Goal: Task Accomplishment & Management: Complete application form

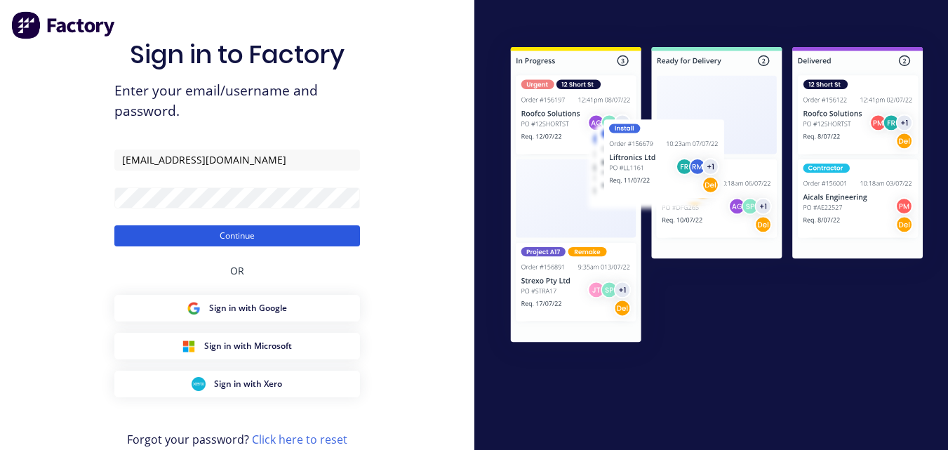
click at [261, 237] on button "Continue" at bounding box center [237, 235] width 246 height 21
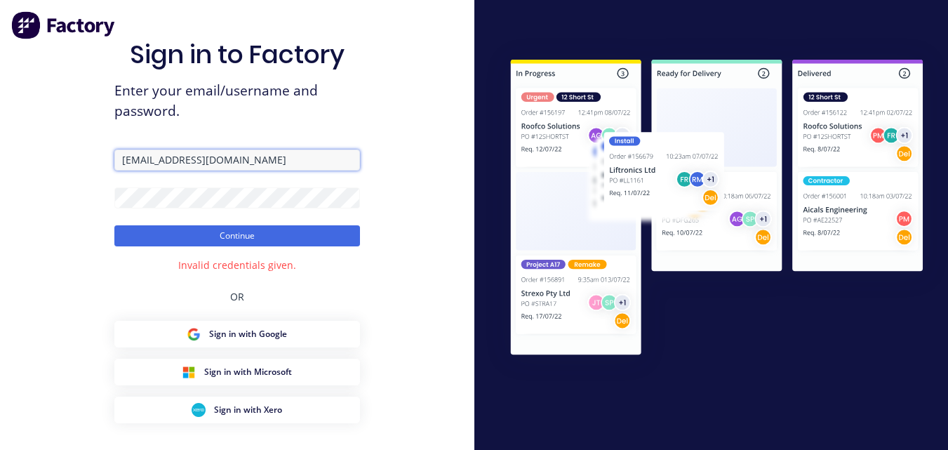
click at [183, 160] on input "[EMAIL_ADDRESS][DOMAIN_NAME]" at bounding box center [237, 159] width 246 height 21
type input "[EMAIL_ADDRESS][DOMAIN_NAME]"
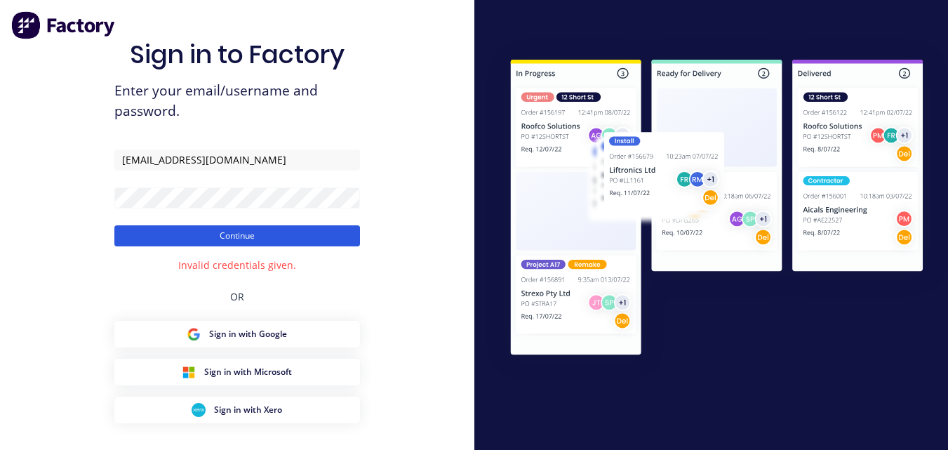
click at [215, 231] on button "Continue" at bounding box center [237, 235] width 246 height 21
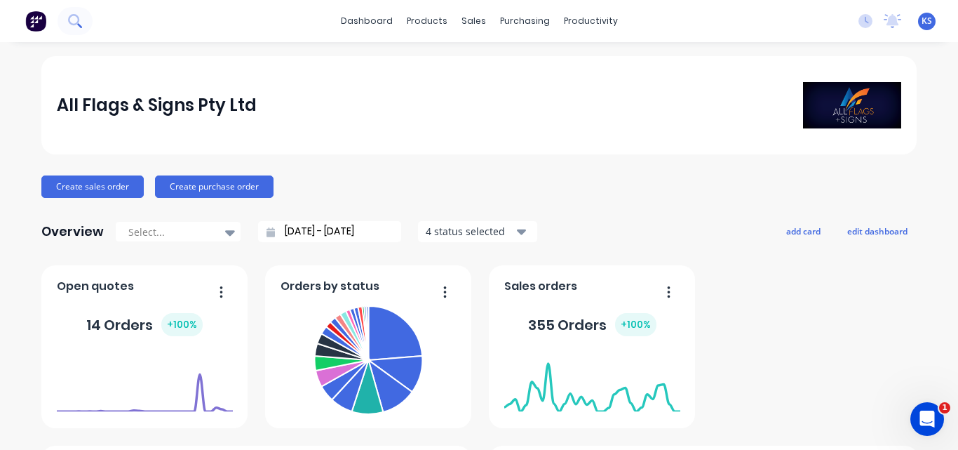
click at [75, 22] on icon at bounding box center [74, 20] width 13 height 13
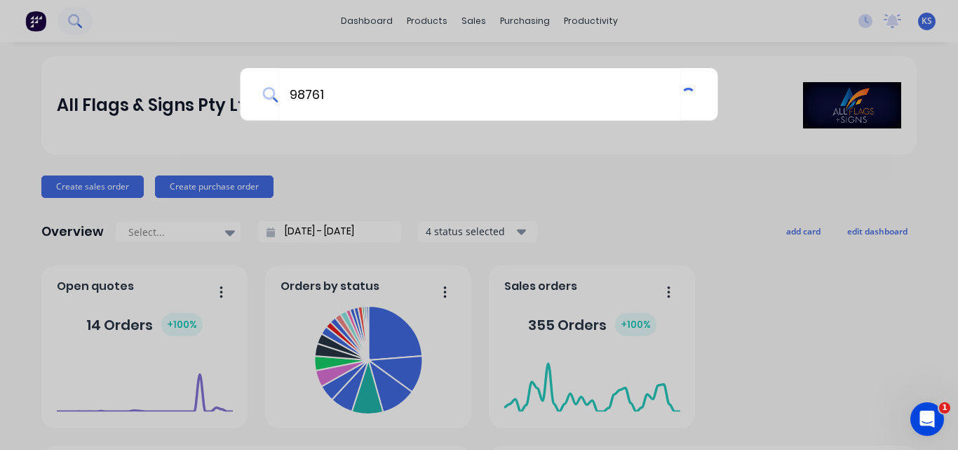
type input "98761"
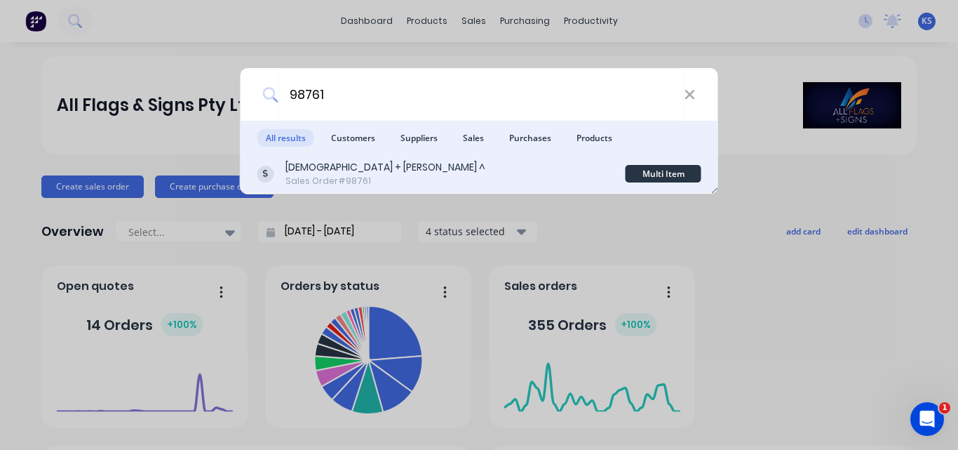
click at [351, 177] on div "Sales Order #98761" at bounding box center [386, 181] width 200 height 13
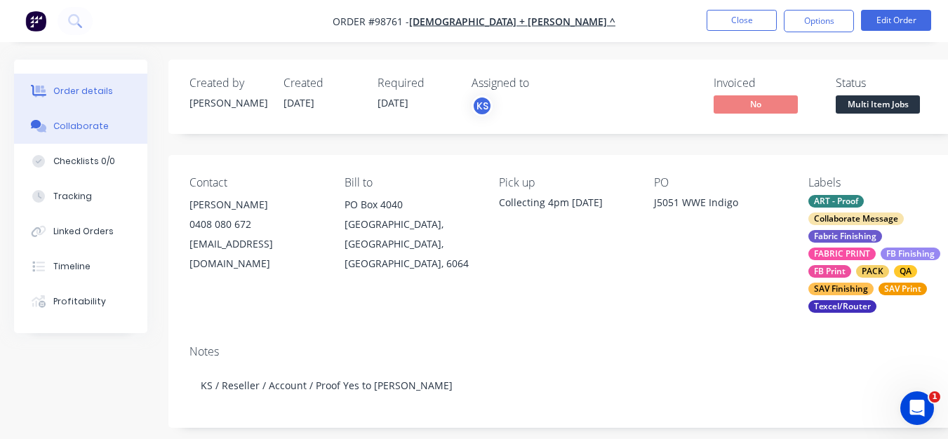
click at [73, 126] on div "Collaborate" at bounding box center [80, 126] width 55 height 13
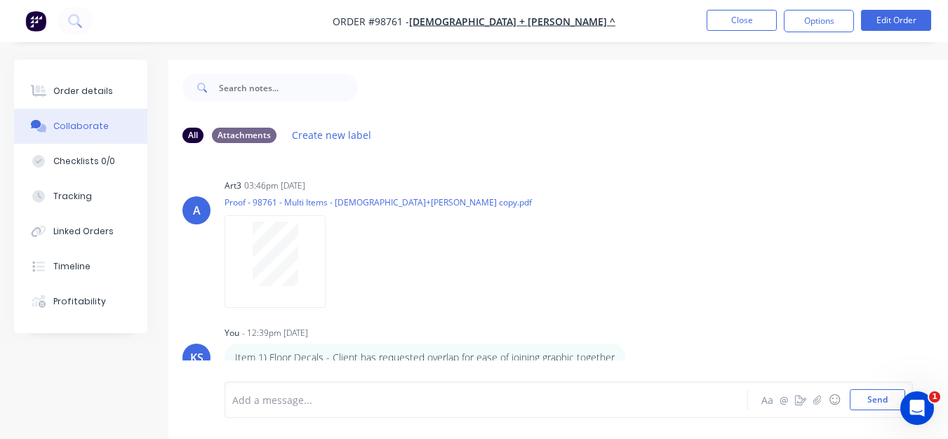
scroll to position [32, 0]
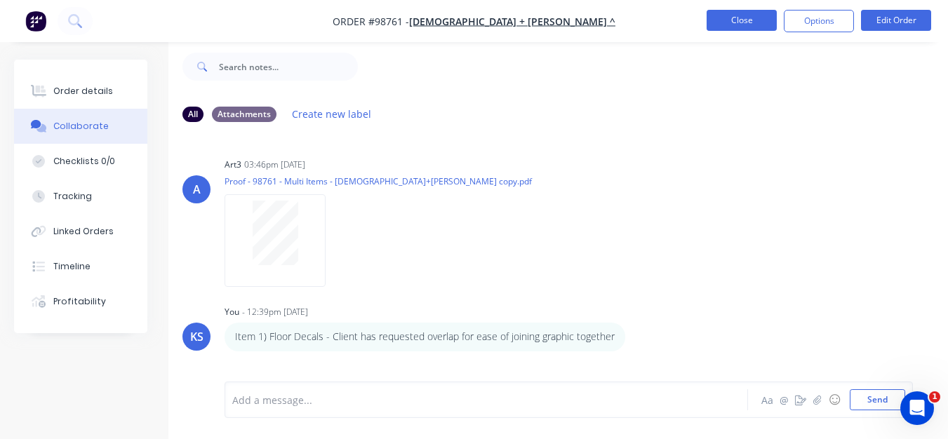
click at [734, 29] on button "Close" at bounding box center [741, 20] width 70 height 21
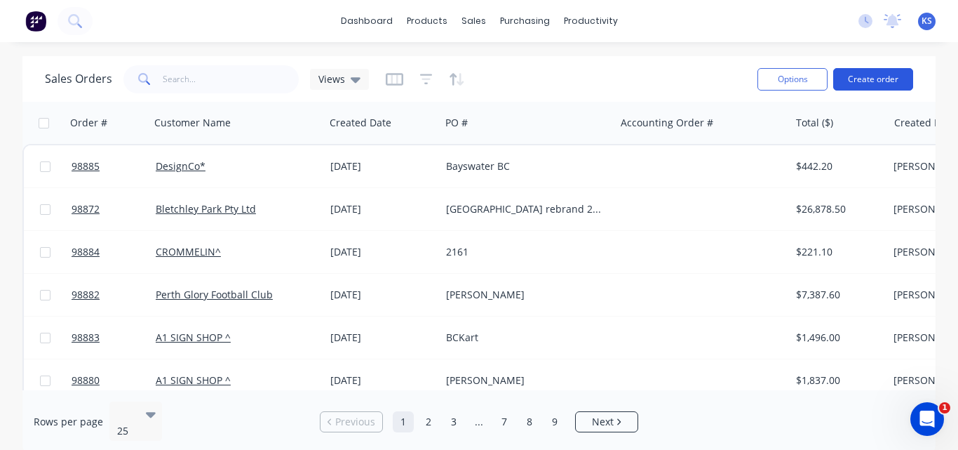
click at [854, 82] on button "Create order" at bounding box center [873, 79] width 80 height 22
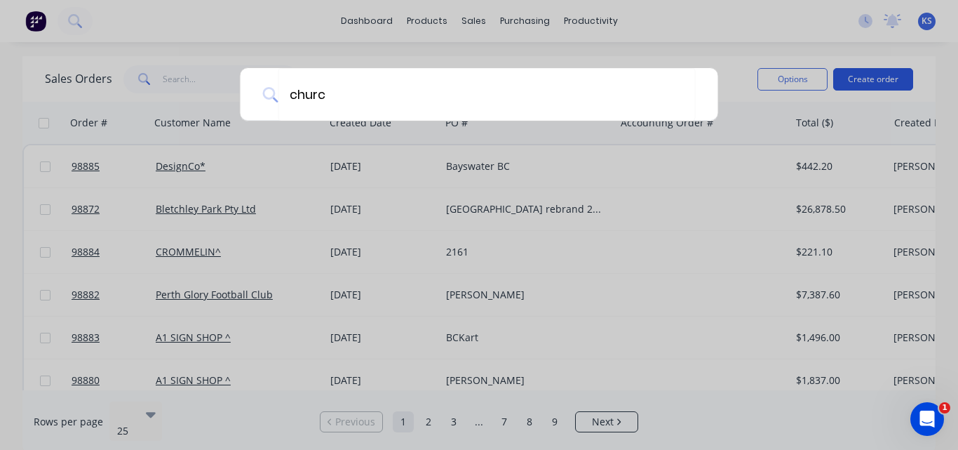
type input "[DEMOGRAPHIC_DATA]"
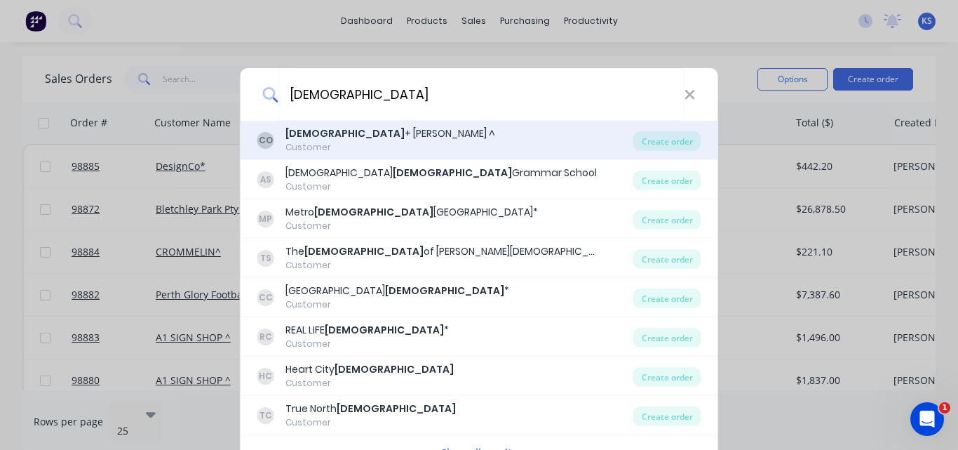
click at [315, 133] on b "[DEMOGRAPHIC_DATA]" at bounding box center [345, 133] width 119 height 14
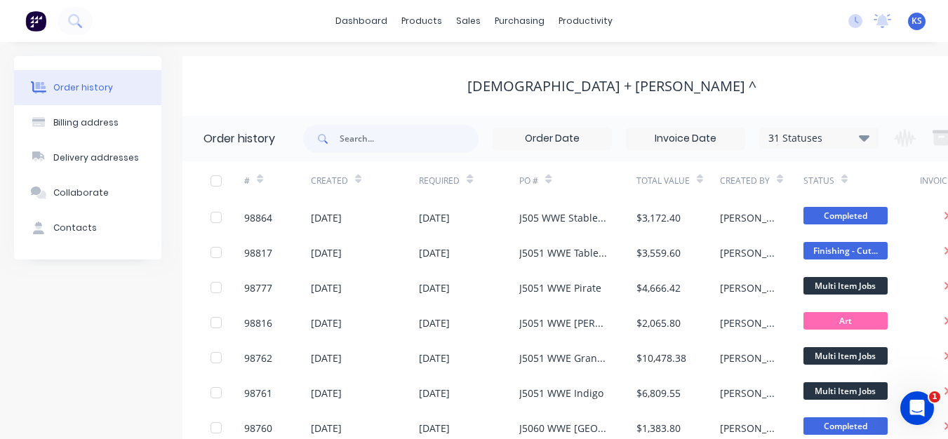
scroll to position [0, 93]
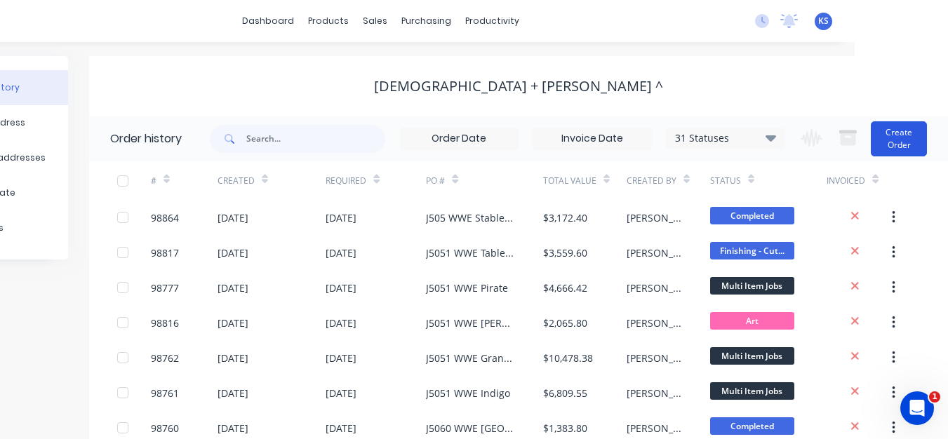
click at [892, 150] on button "Create Order" at bounding box center [899, 138] width 56 height 35
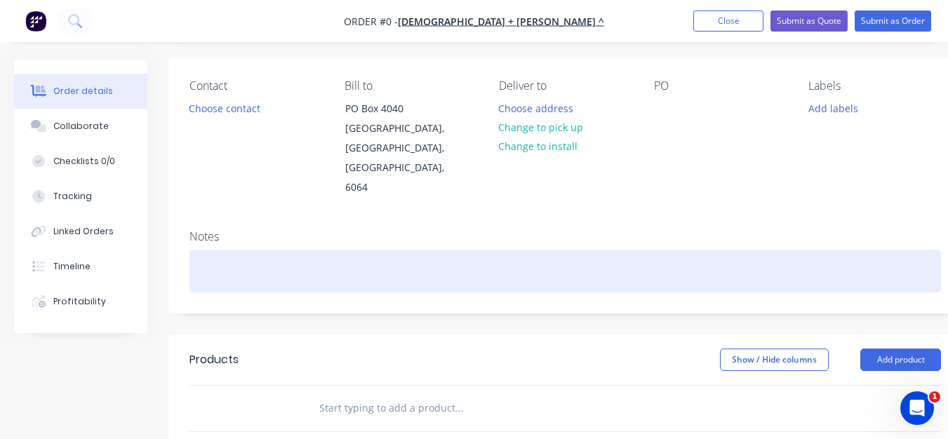
scroll to position [99, 0]
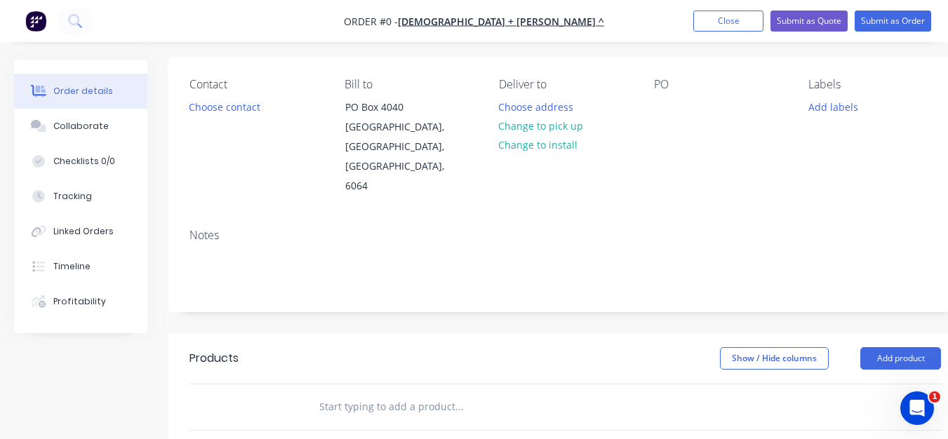
click at [390, 393] on input "text" at bounding box center [458, 407] width 281 height 28
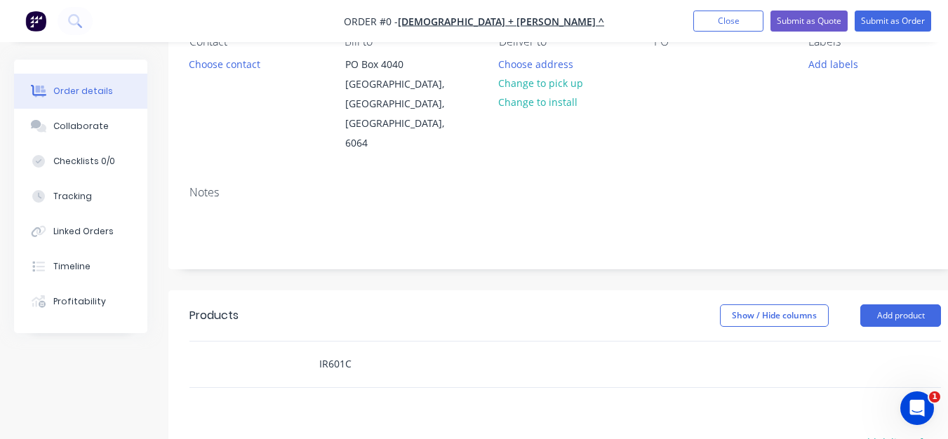
scroll to position [186, 0]
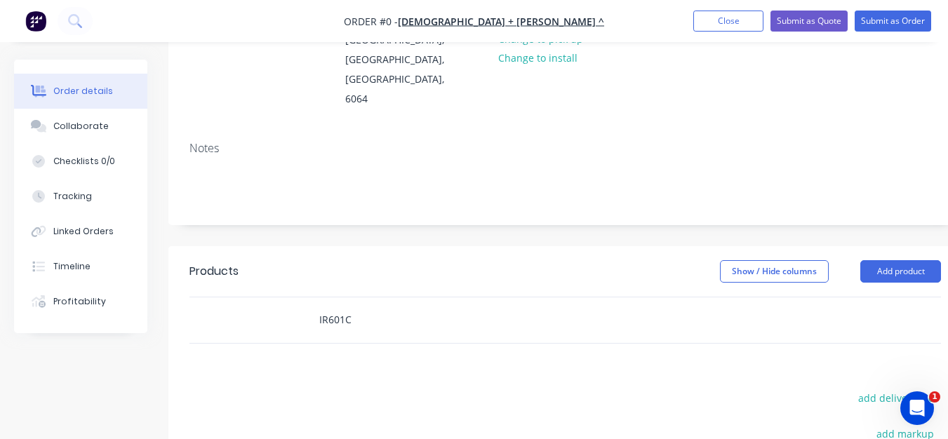
click at [366, 306] on input "IR601C" at bounding box center [458, 320] width 281 height 28
type input "I"
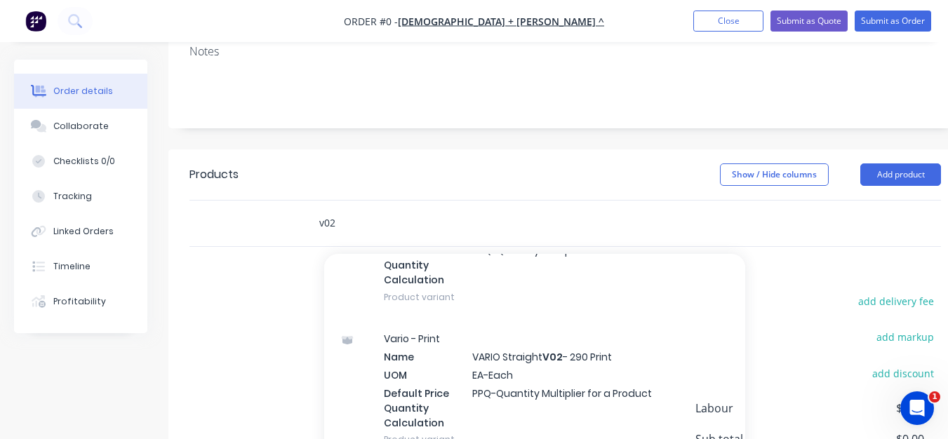
scroll to position [1270, 0]
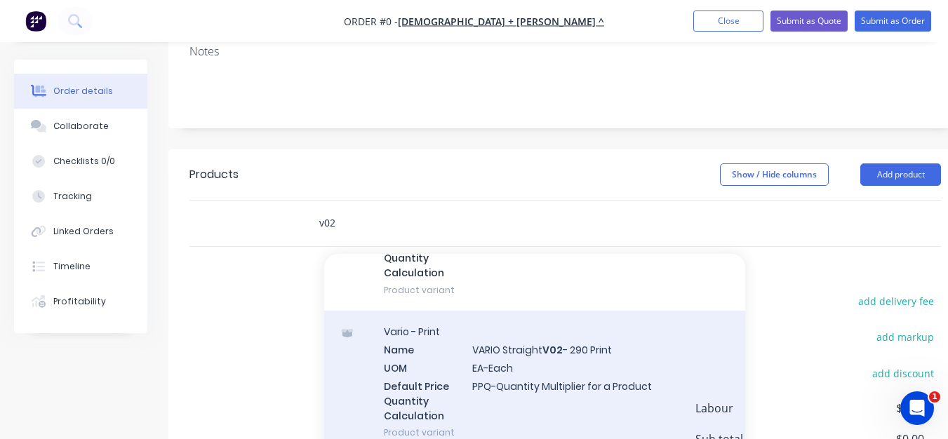
type input "v02"
click at [590, 339] on div "Vario - Print Name VARIO Straight V02 - 290 Print UOM EA-Each Default Price Qua…" at bounding box center [534, 382] width 421 height 142
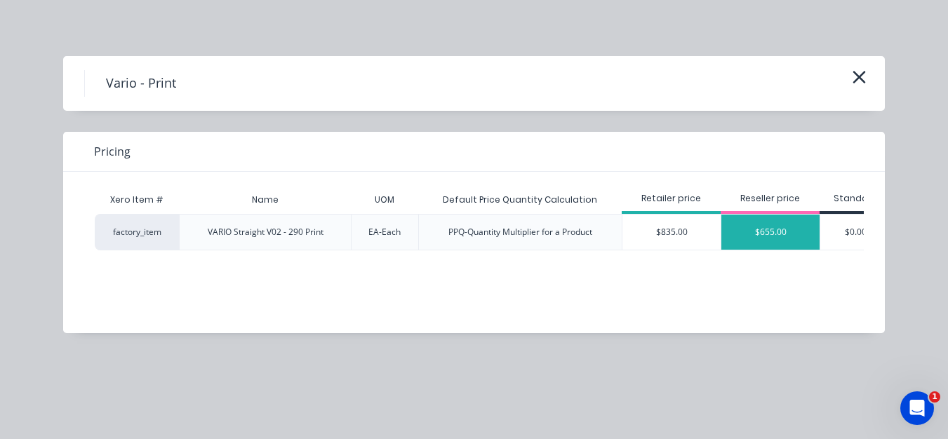
click at [758, 236] on div "$655.00" at bounding box center [770, 232] width 98 height 35
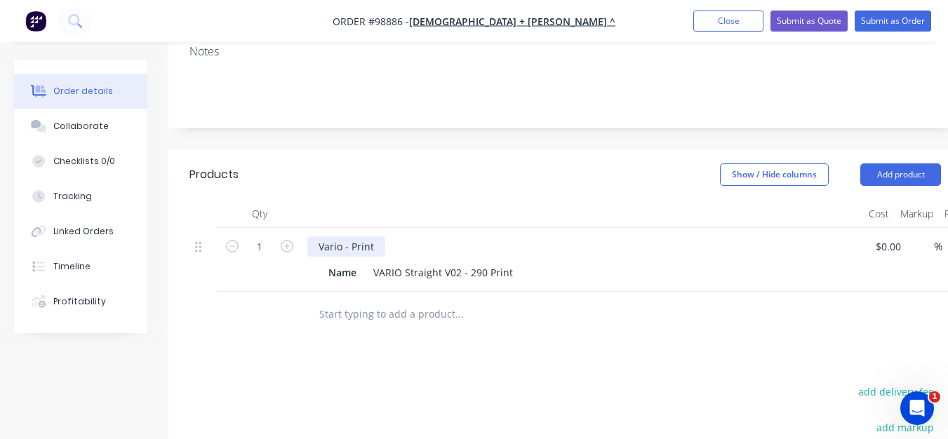
click at [380, 236] on div "Vario - Print" at bounding box center [346, 246] width 78 height 20
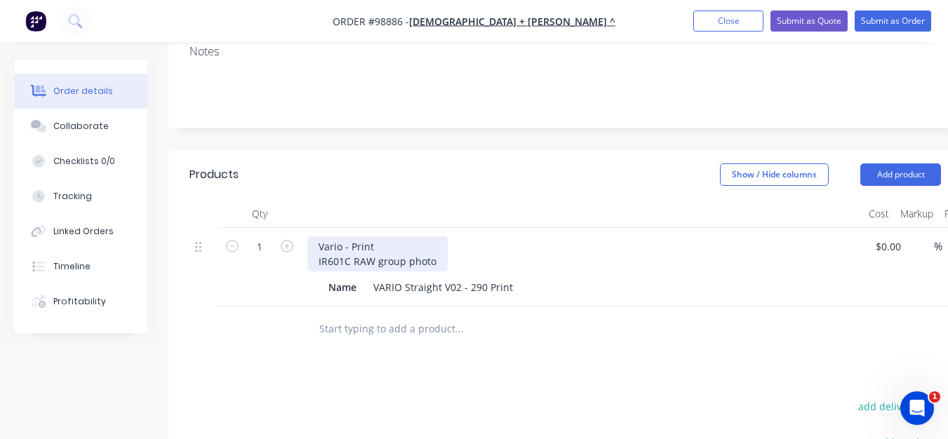
click at [377, 237] on div "Vario - Print IR601C RAW group photo" at bounding box center [377, 253] width 140 height 35
click at [375, 315] on input "text" at bounding box center [458, 329] width 281 height 28
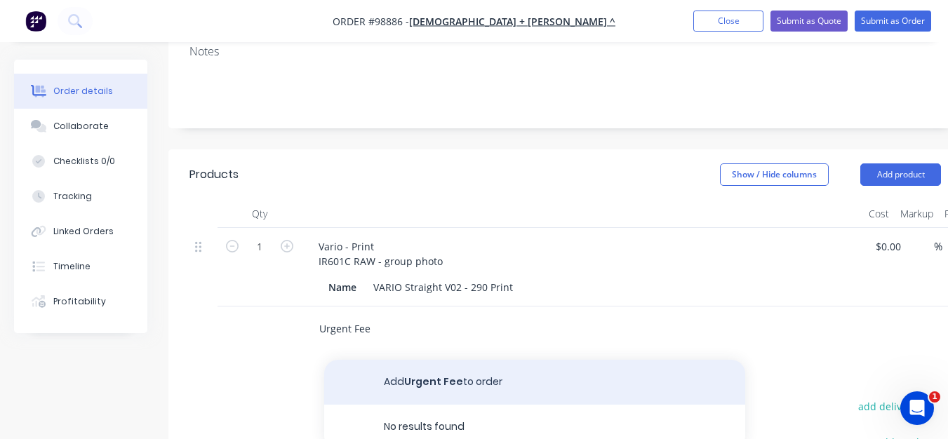
type input "Urgent Fee"
click at [412, 365] on button "Add Urgent Fee to order" at bounding box center [534, 382] width 421 height 45
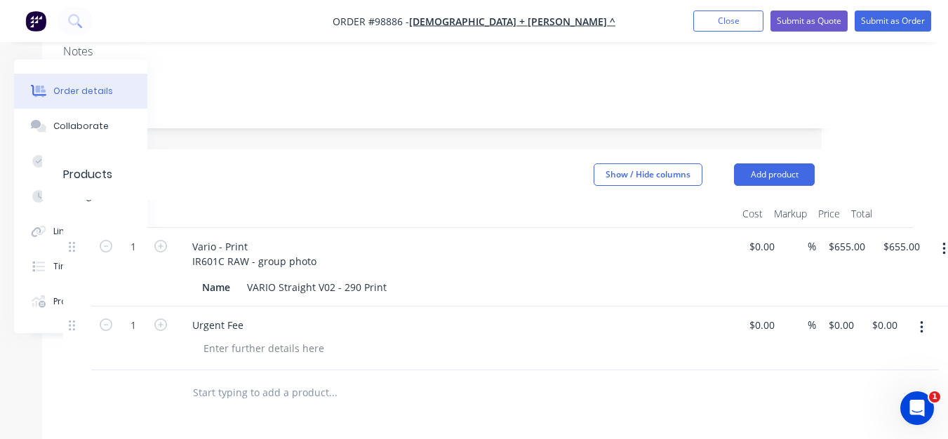
scroll to position [283, 139]
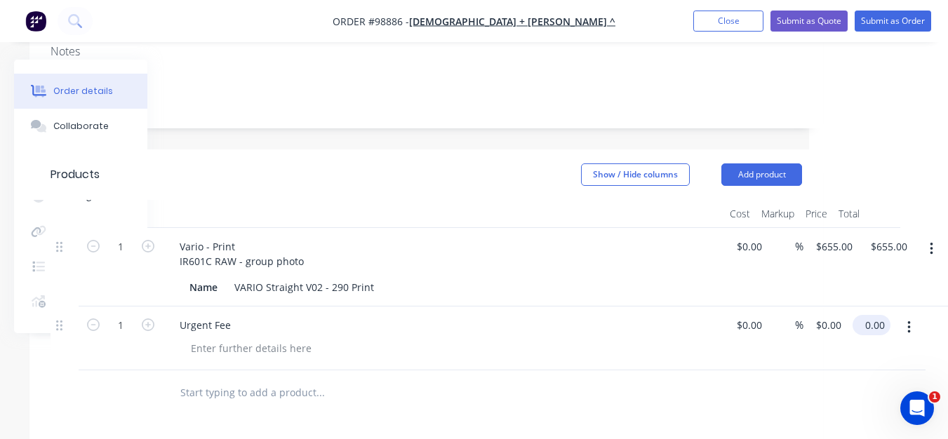
click at [873, 315] on input "0.00" at bounding box center [874, 325] width 32 height 20
type input "300"
type input "$300.00"
click at [799, 337] on div "%" at bounding box center [785, 339] width 36 height 64
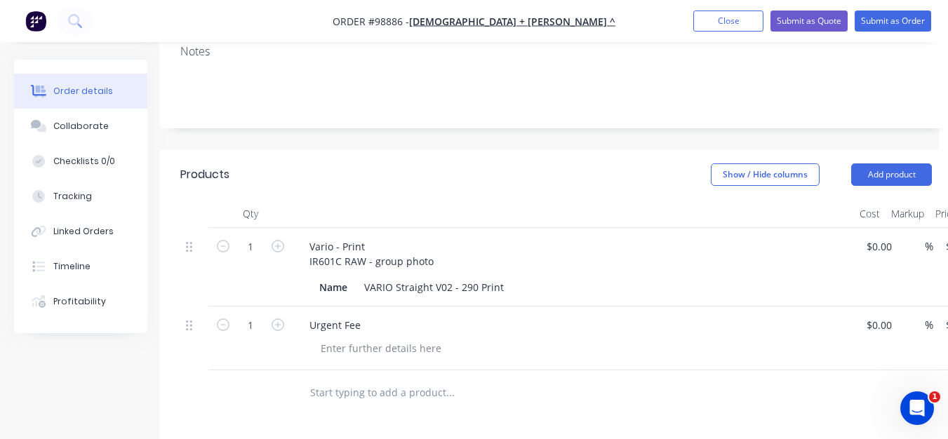
scroll to position [283, 8]
click at [436, 239] on div "Vario - Print IR601C RAW - group photo" at bounding box center [372, 253] width 147 height 35
click at [372, 241] on div "Vario - Print IR601C RAW (Item 5? Job 98761)" at bounding box center [384, 253] width 170 height 35
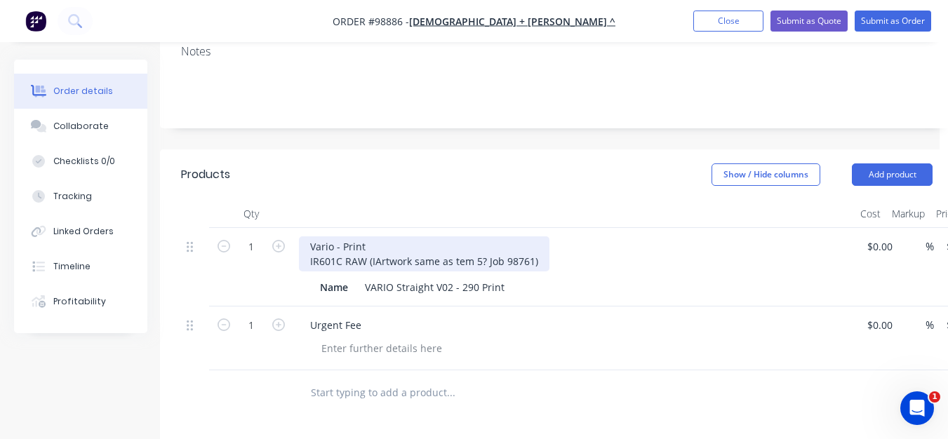
click at [377, 241] on div "Vario - Print IR601C RAW (IArtwork same as tem 5? Job 98761)" at bounding box center [424, 253] width 250 height 35
click at [451, 241] on div "Vario - Print IR601C RAW (Artwork same as tem 5? Job 98761)" at bounding box center [423, 253] width 248 height 35
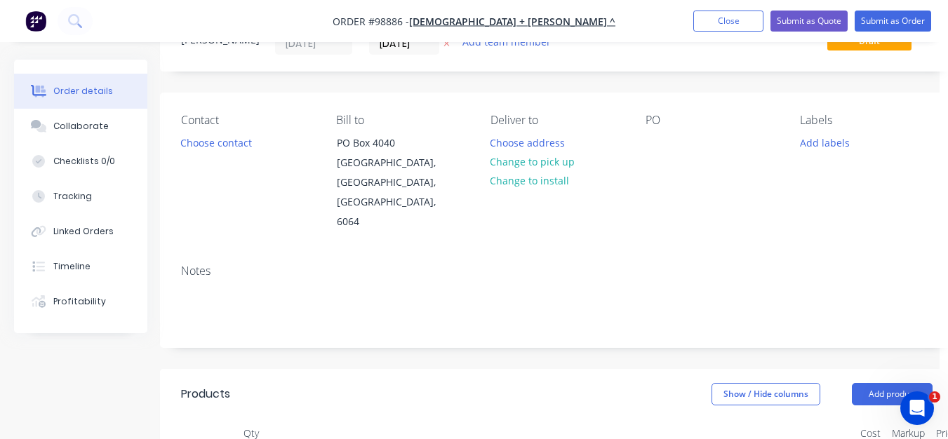
scroll to position [0, 8]
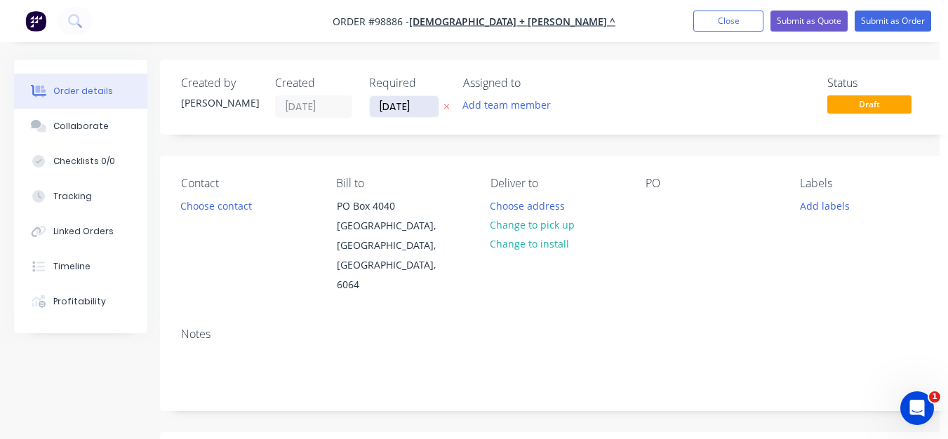
click at [399, 105] on input "[DATE]" at bounding box center [404, 106] width 69 height 21
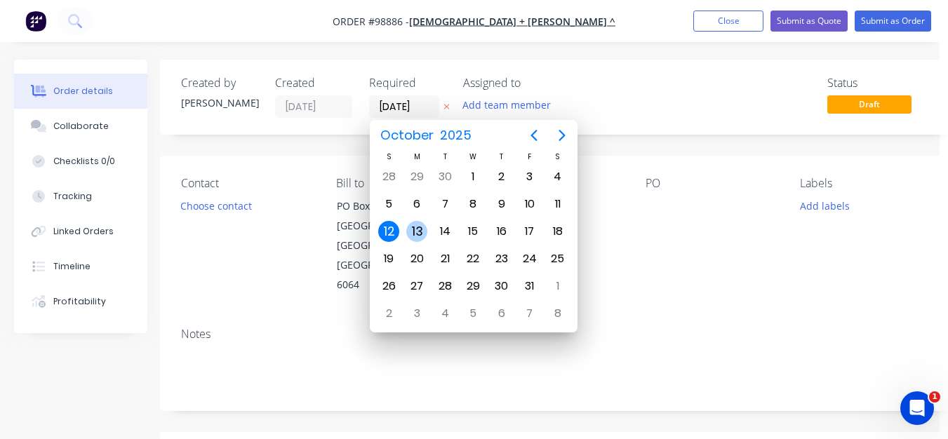
click at [415, 231] on div "13" at bounding box center [416, 231] width 21 height 21
type input "[DATE]"
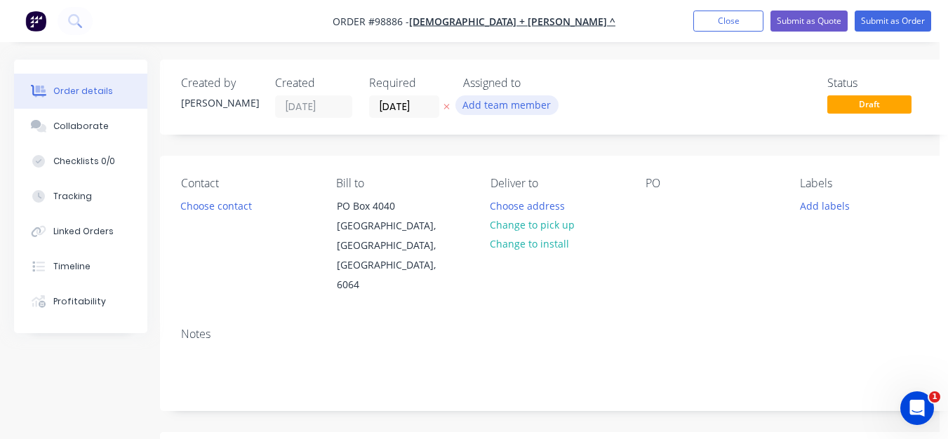
click at [488, 103] on button "Add team member" at bounding box center [506, 104] width 103 height 19
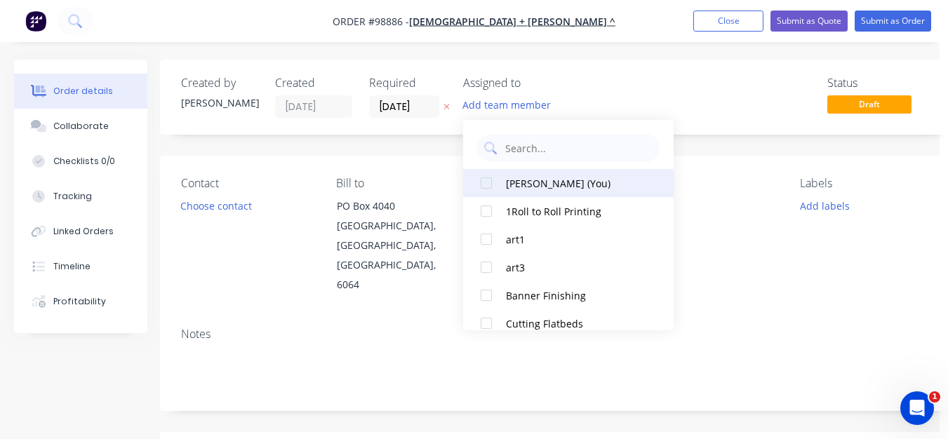
click at [491, 183] on div at bounding box center [486, 183] width 28 height 28
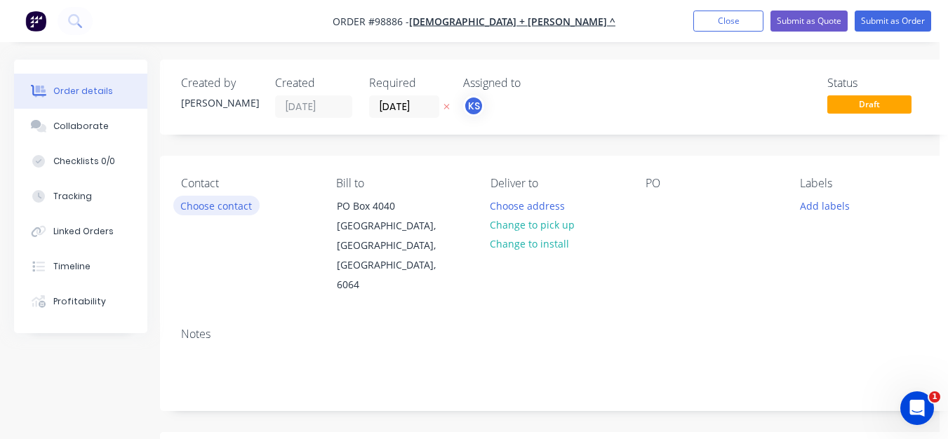
click at [196, 201] on button "Choose contact" at bounding box center [216, 205] width 86 height 19
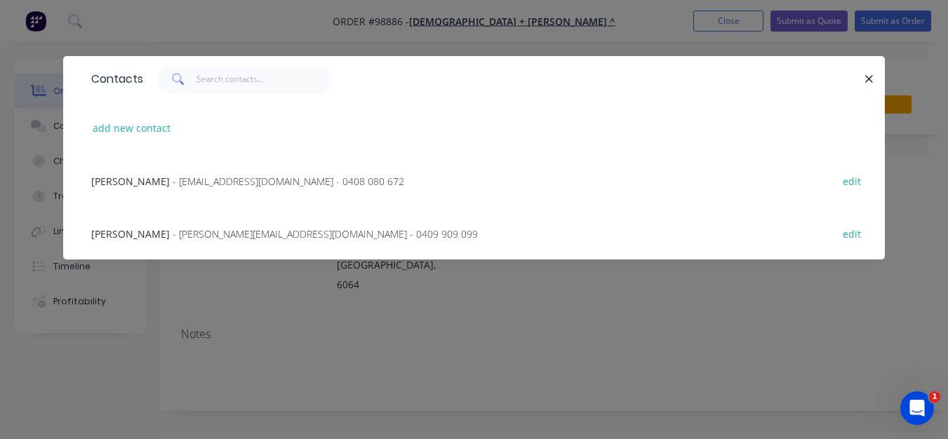
click at [117, 182] on span "[PERSON_NAME]" at bounding box center [130, 181] width 79 height 13
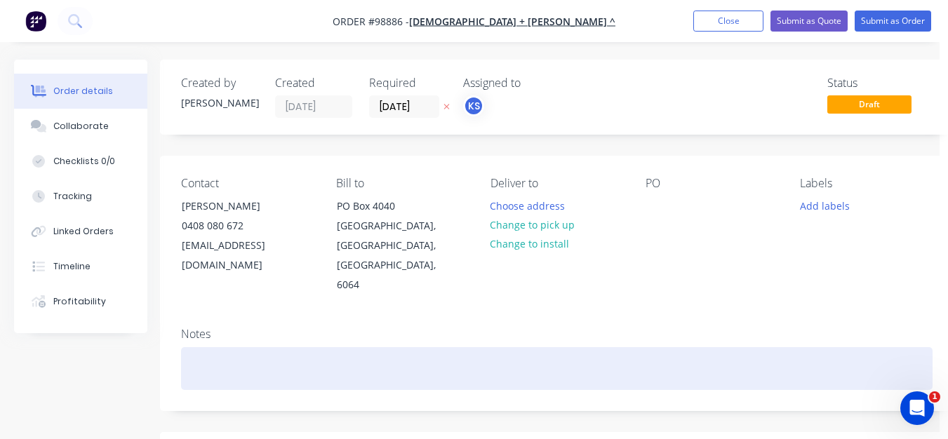
click at [187, 351] on div at bounding box center [556, 368] width 751 height 43
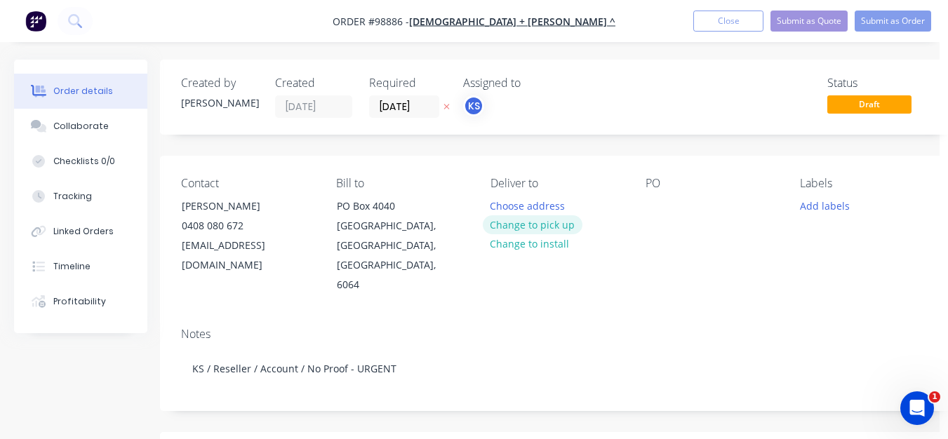
click at [509, 226] on button "Change to pick up" at bounding box center [533, 224] width 100 height 19
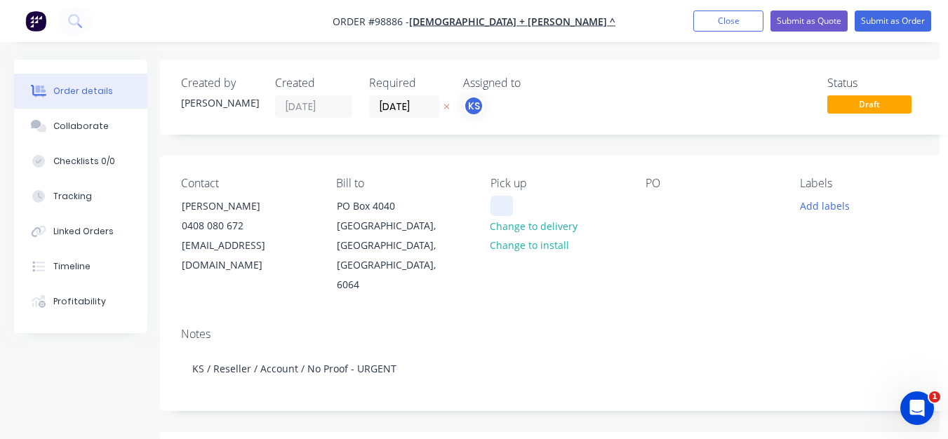
click at [504, 208] on div at bounding box center [501, 206] width 22 height 20
click at [659, 209] on div at bounding box center [656, 206] width 22 height 20
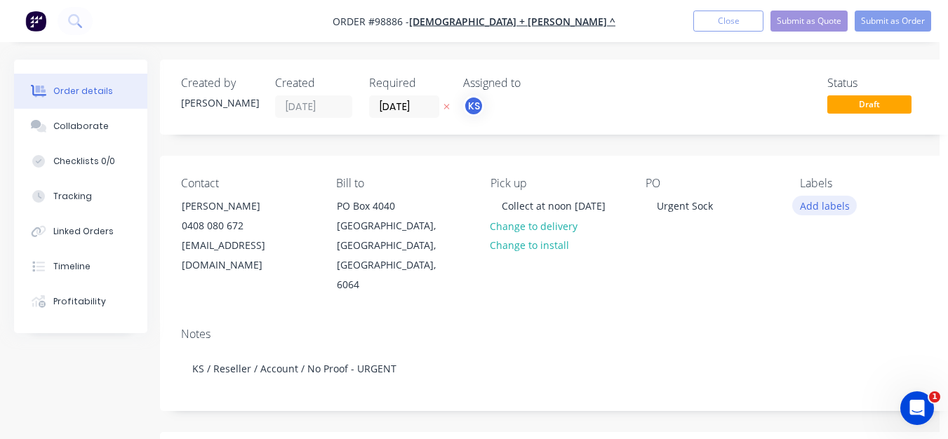
click at [827, 205] on button "Add labels" at bounding box center [824, 205] width 65 height 19
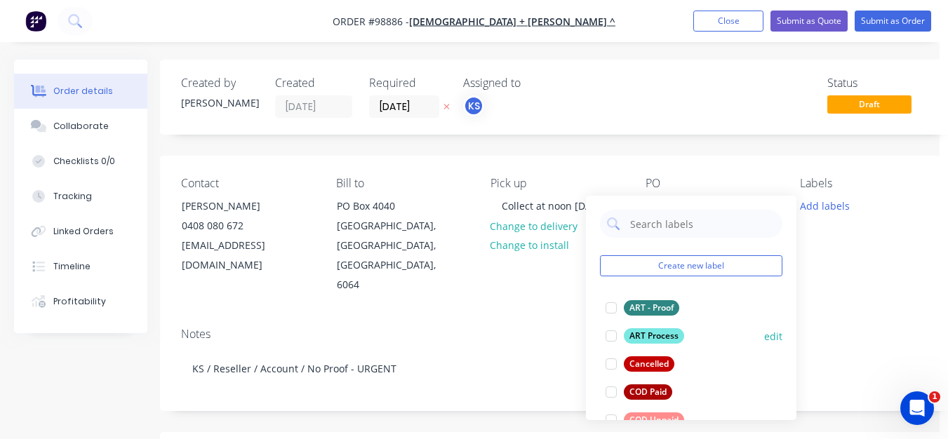
click at [615, 335] on div at bounding box center [611, 336] width 28 height 28
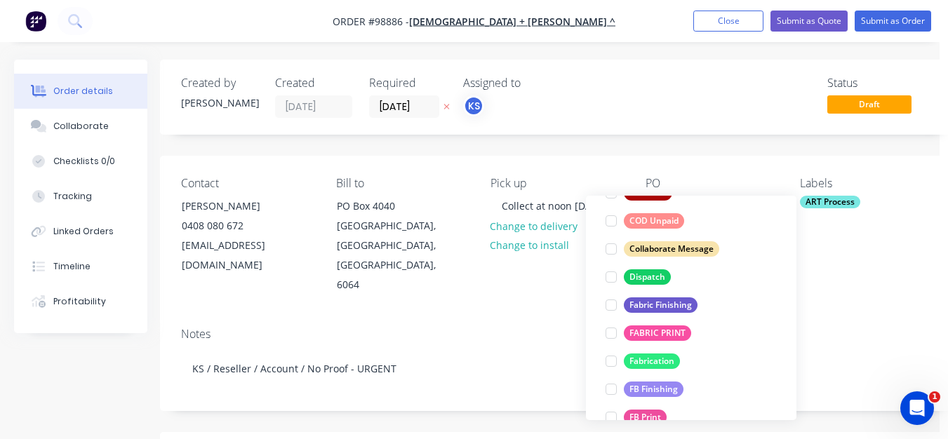
scroll to position [208, 0]
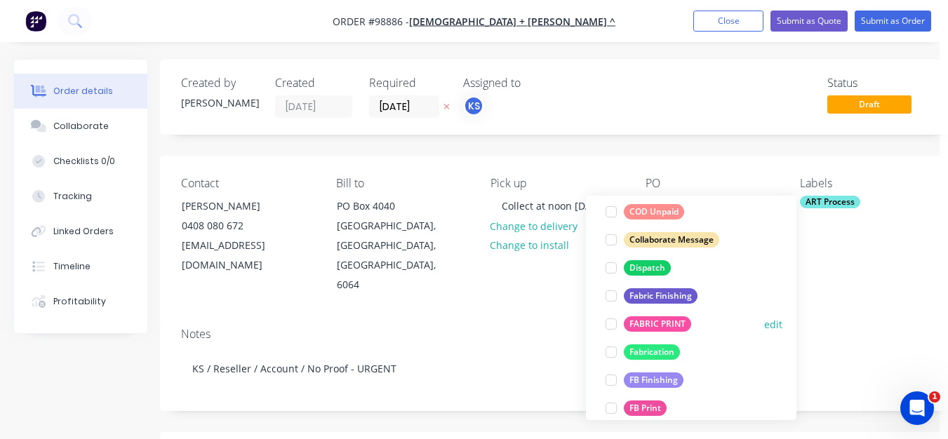
click at [615, 325] on div at bounding box center [611, 324] width 28 height 28
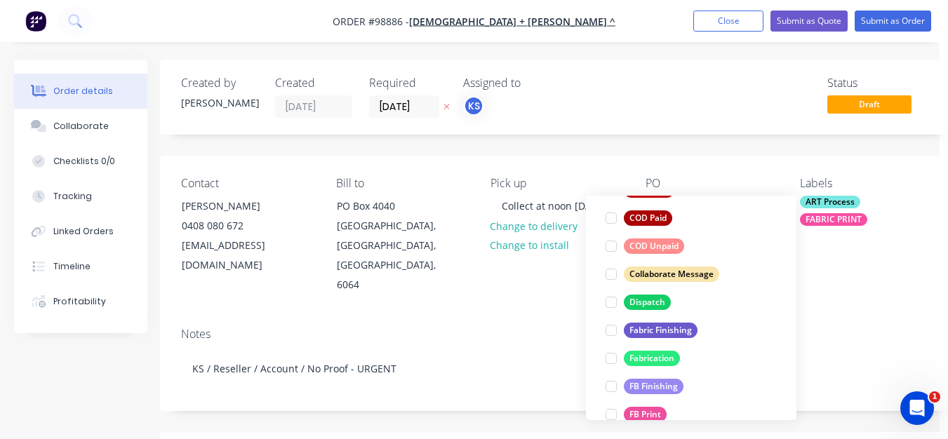
scroll to position [234, 0]
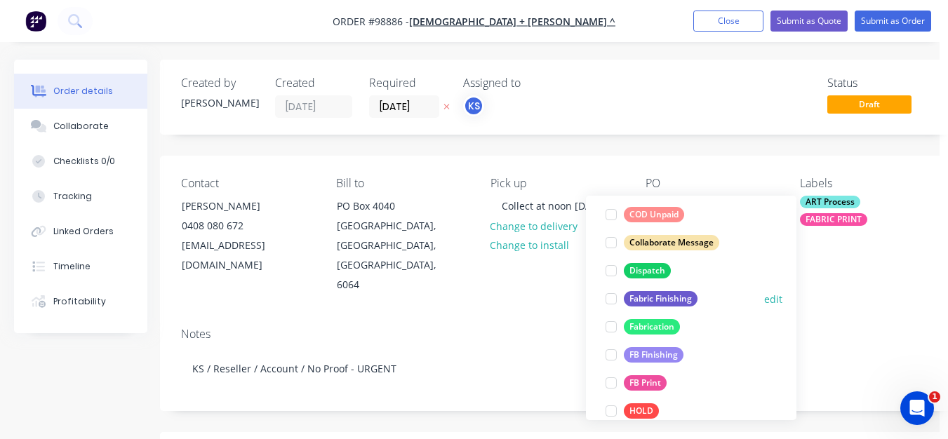
click at [609, 296] on div at bounding box center [611, 299] width 28 height 28
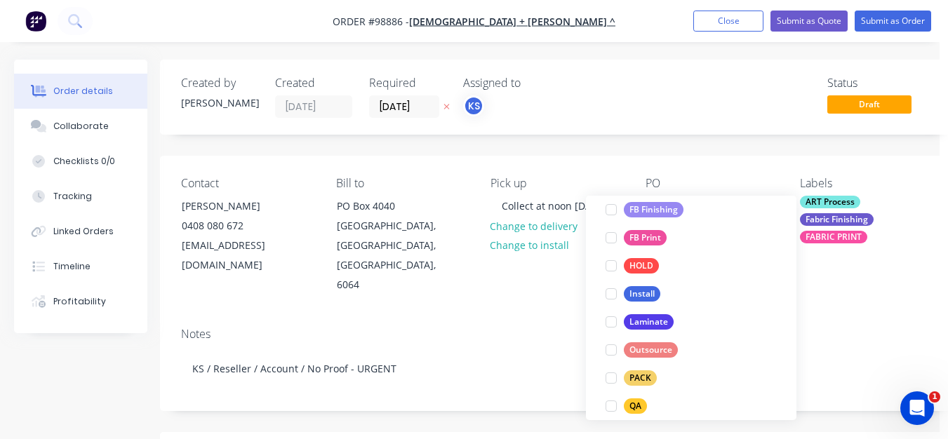
scroll to position [476, 0]
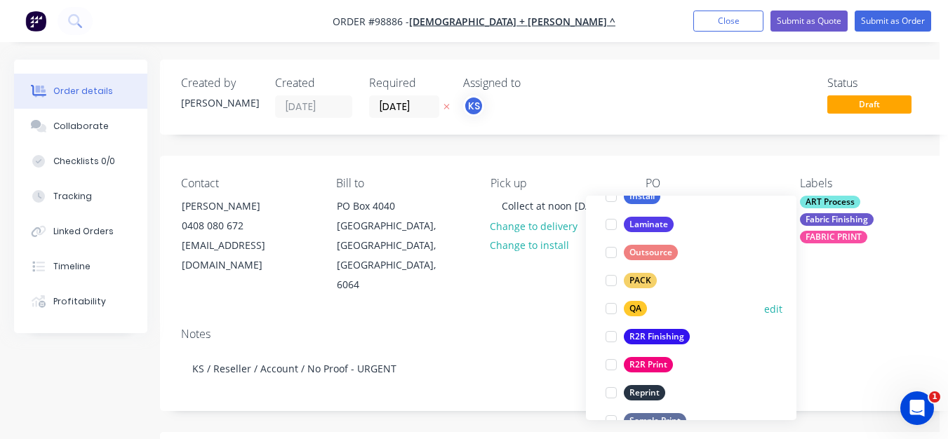
click at [611, 314] on div at bounding box center [611, 309] width 28 height 28
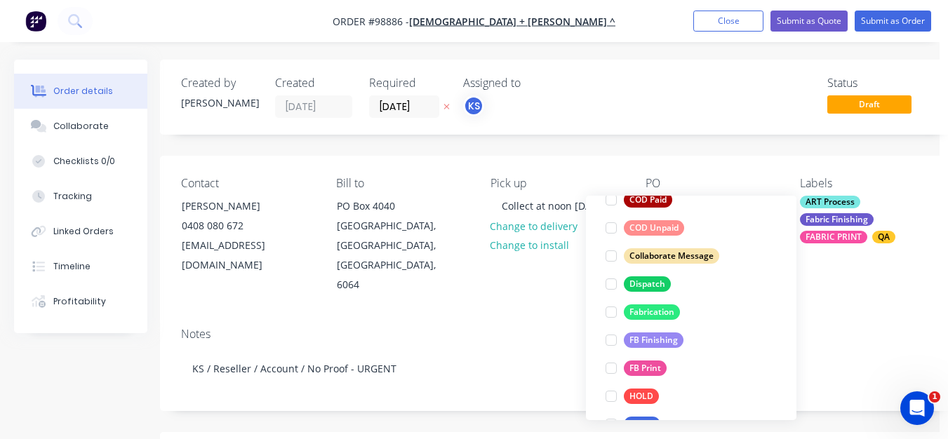
scroll to position [673, 0]
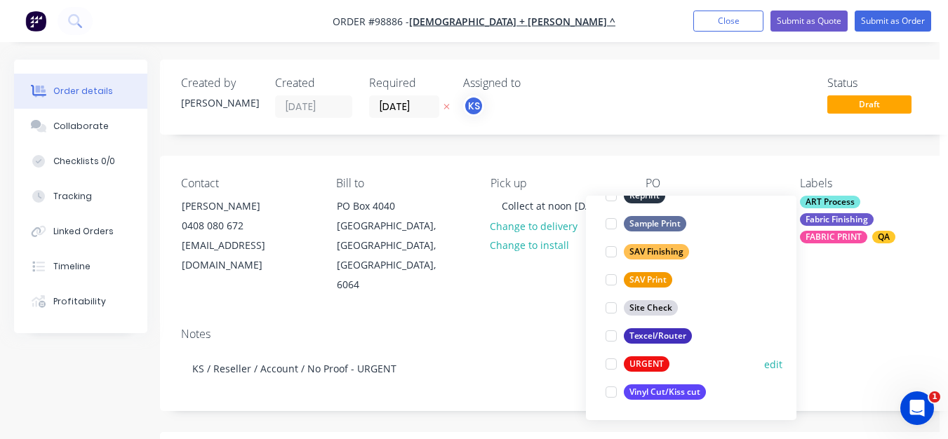
click at [612, 366] on div at bounding box center [611, 364] width 28 height 28
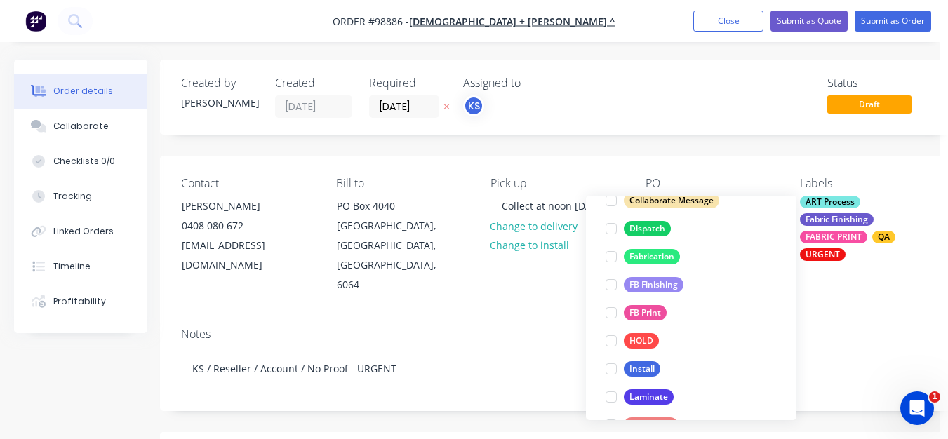
scroll to position [341, 0]
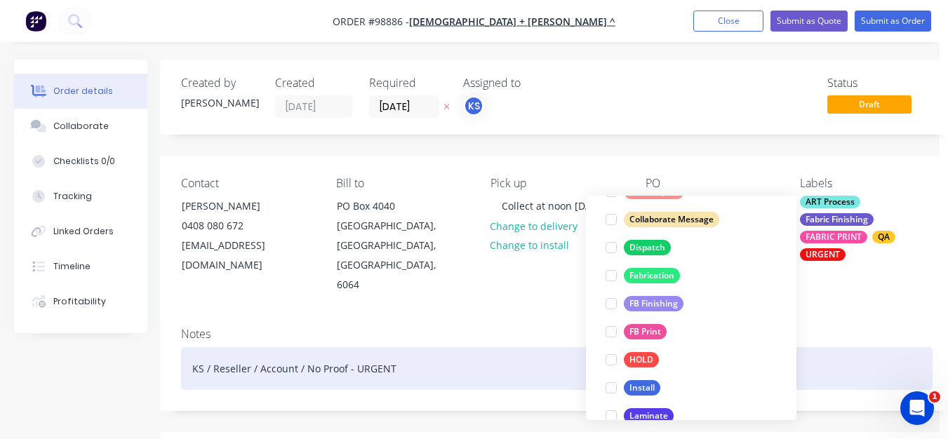
click at [399, 364] on div "KS / Reseller / Account / No Proof - URGENT" at bounding box center [556, 368] width 751 height 43
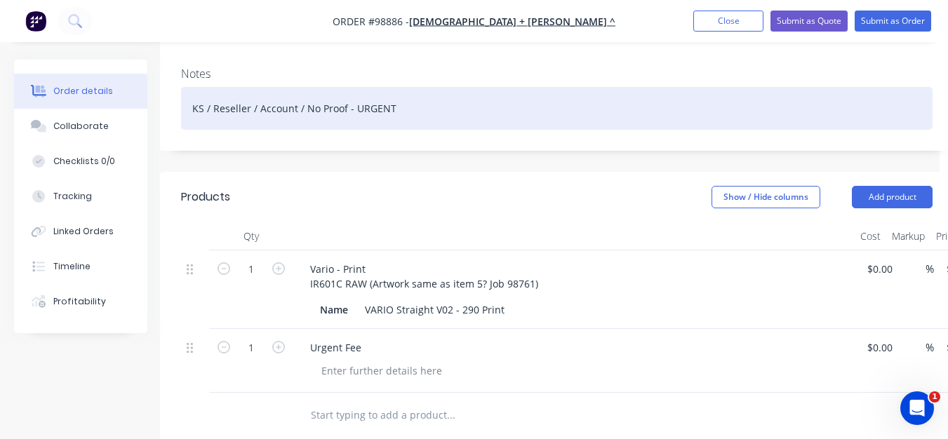
scroll to position [262, 8]
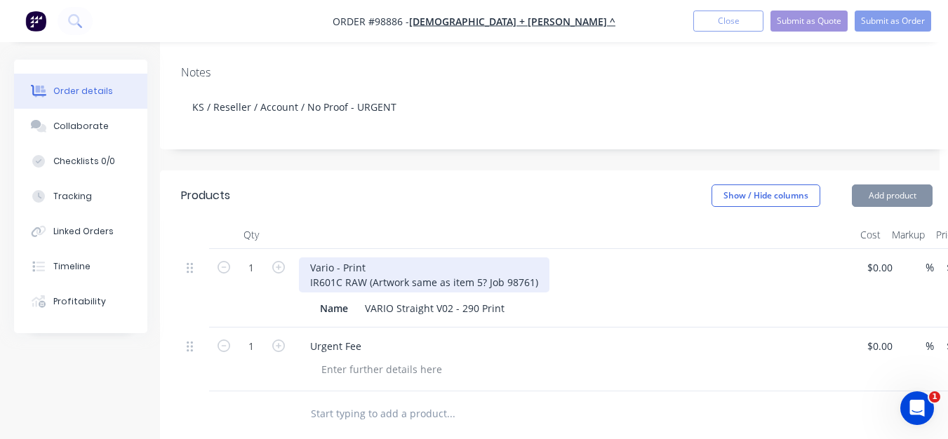
click at [483, 258] on div "Vario - Print IR601C RAW (Artwork same as item 5? Job 98761)" at bounding box center [424, 274] width 250 height 35
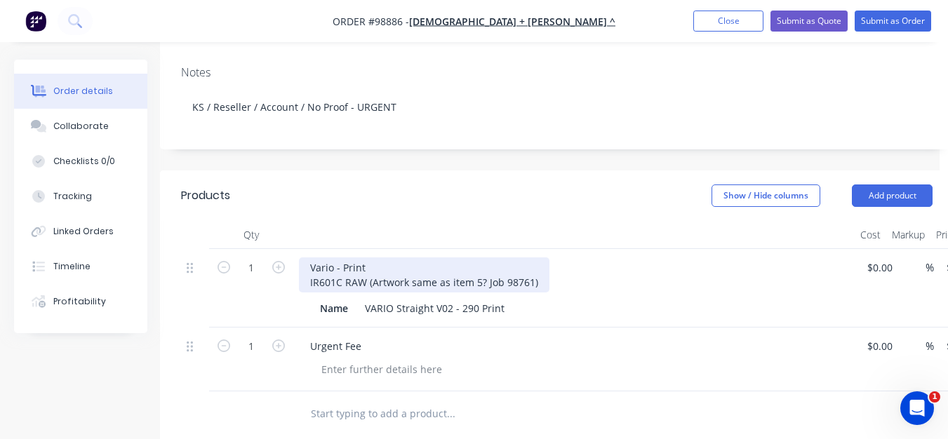
click at [483, 258] on div "Vario - Print IR601C RAW (Artwork same as item 5? Job 98761)" at bounding box center [424, 274] width 250 height 35
click at [400, 257] on div "Vario - Print IR601C RAW (Artwork same as item 5C Job 98761)" at bounding box center [425, 274] width 253 height 35
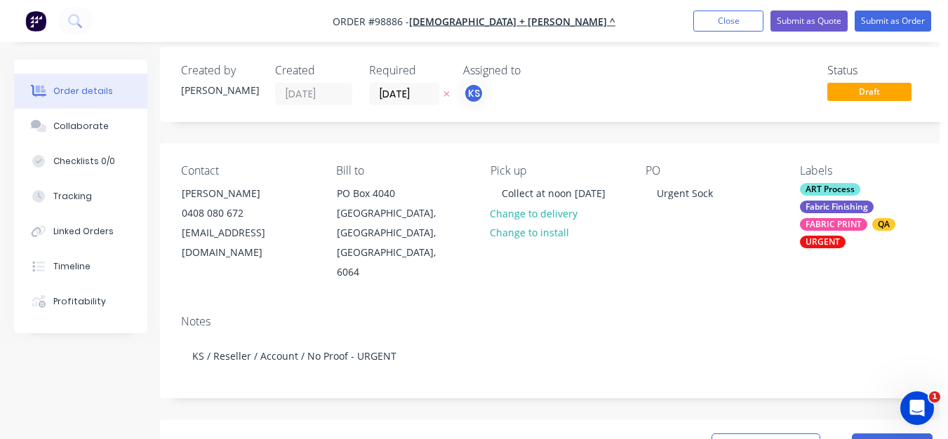
scroll to position [0, 8]
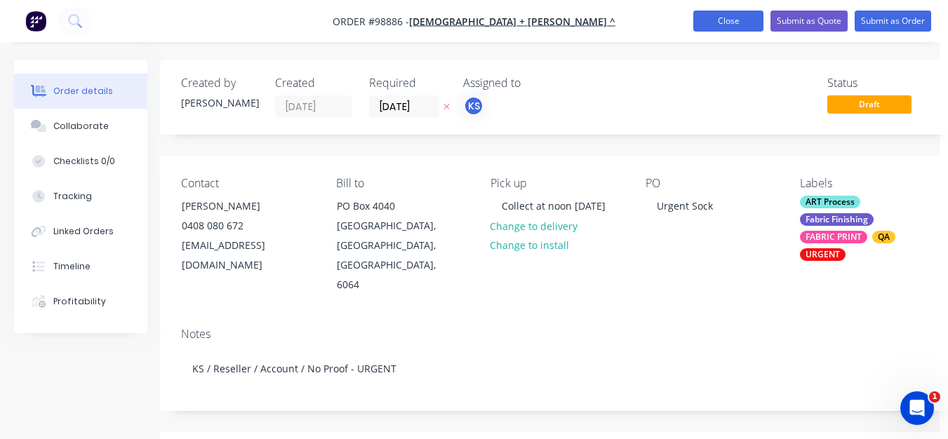
click at [741, 21] on button "Close" at bounding box center [728, 21] width 70 height 21
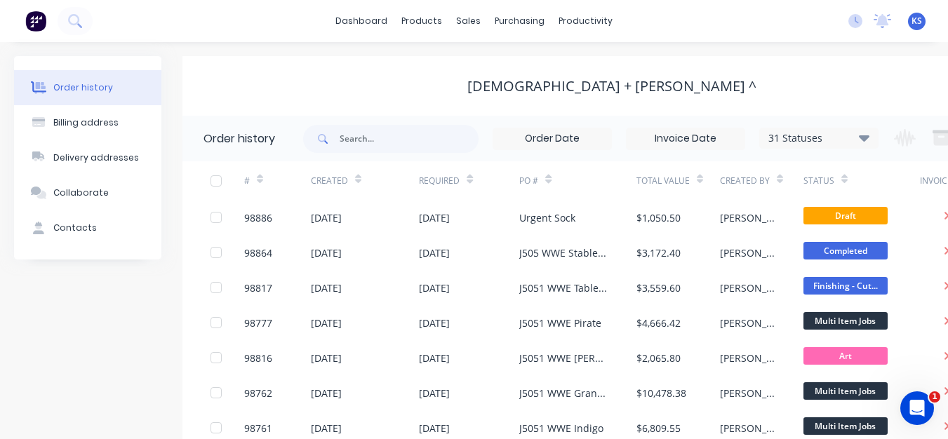
click at [196, 108] on div "[DEMOGRAPHIC_DATA] + [PERSON_NAME] ^" at bounding box center [611, 86] width 859 height 60
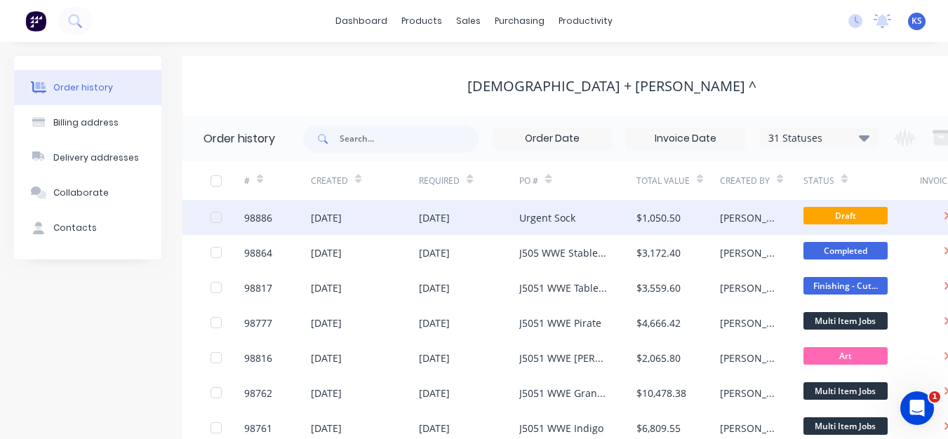
click at [448, 225] on div "[DATE]" at bounding box center [469, 217] width 100 height 35
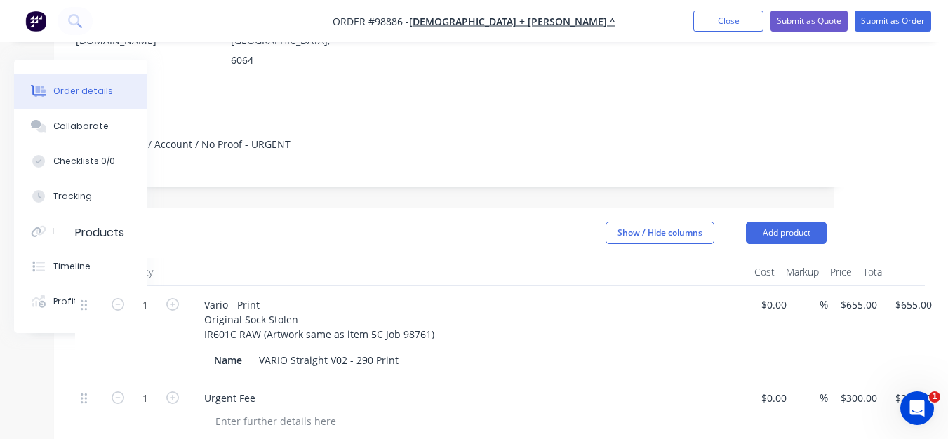
scroll to position [224, 115]
click at [833, 213] on html "Order #98886 - Church + [PERSON_NAME] ^ Add product Close Submit as Quote Submi…" at bounding box center [359, 311] width 948 height 1071
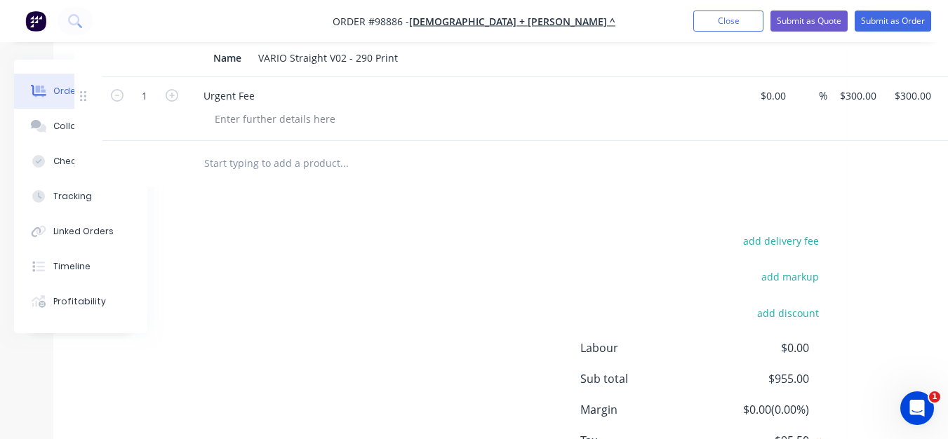
scroll to position [0, 115]
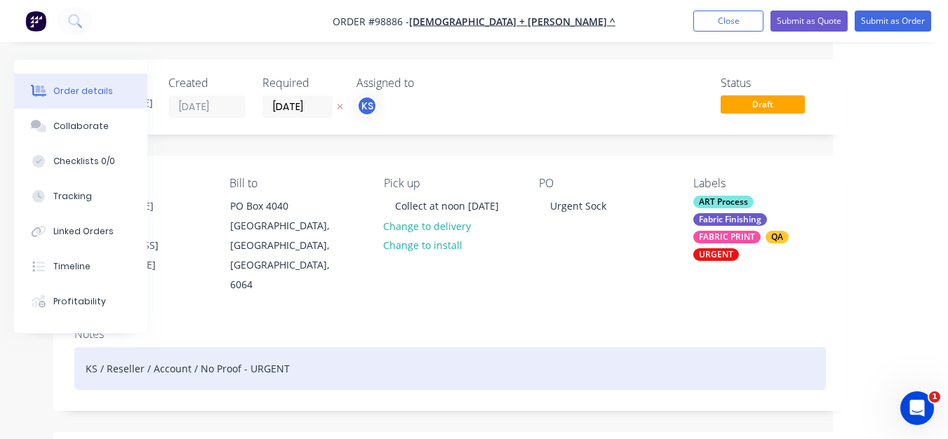
click at [199, 347] on div "KS / Reseller / Account / No Proof - URGENT" at bounding box center [449, 368] width 751 height 43
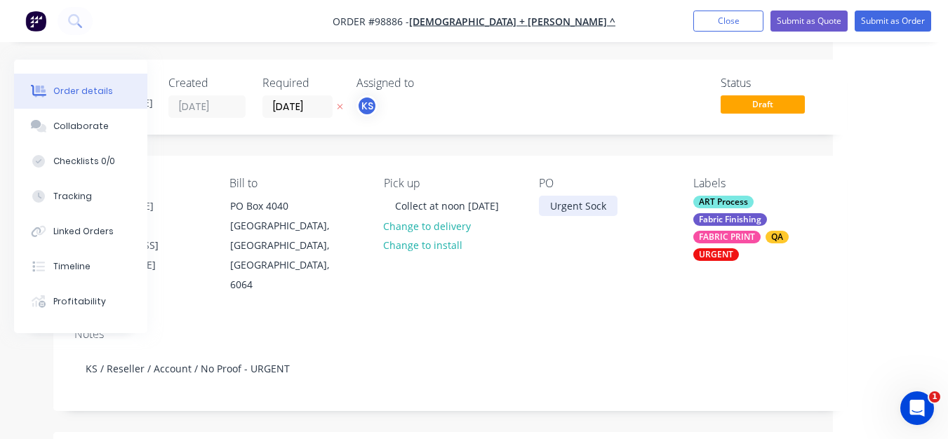
click at [610, 202] on div "Urgent Sock" at bounding box center [578, 206] width 79 height 20
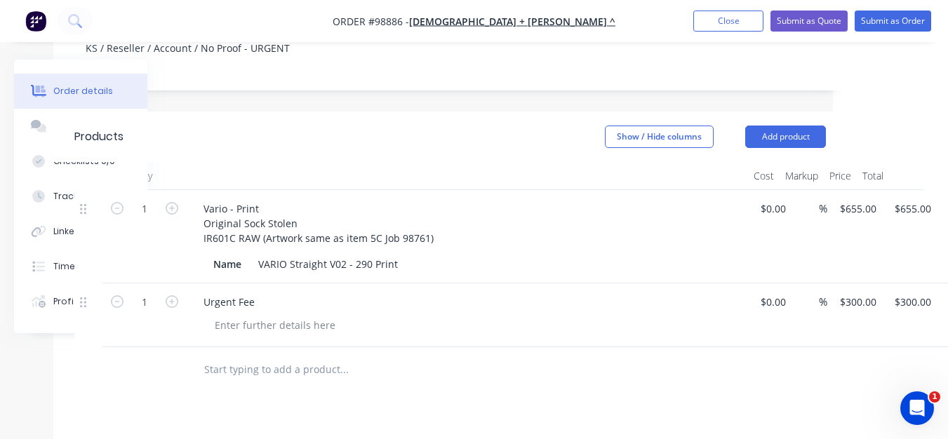
scroll to position [333, 115]
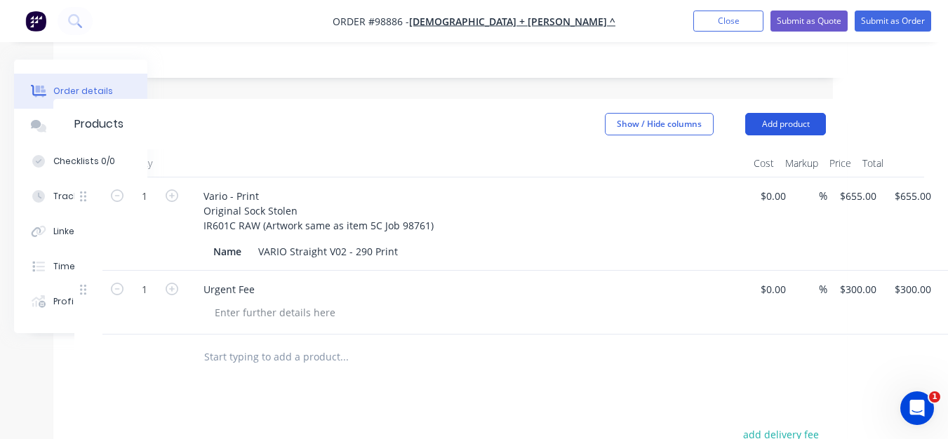
click at [783, 113] on button "Add product" at bounding box center [785, 124] width 81 height 22
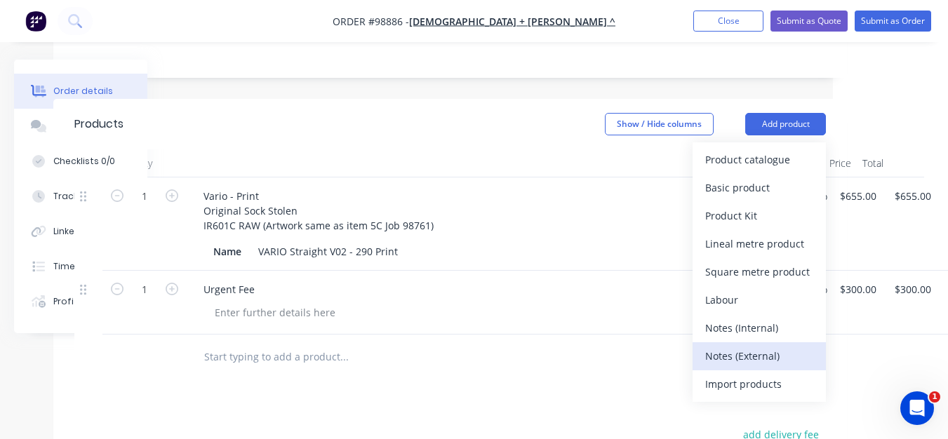
click at [732, 346] on div "Notes (External)" at bounding box center [759, 356] width 108 height 20
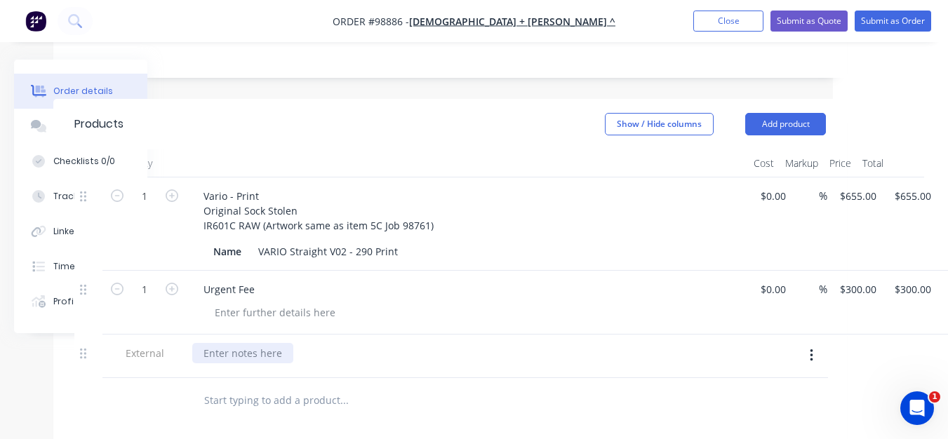
click at [263, 343] on div at bounding box center [242, 353] width 101 height 20
click at [205, 343] on div "Required by noon [DATE]" at bounding box center [262, 353] width 140 height 20
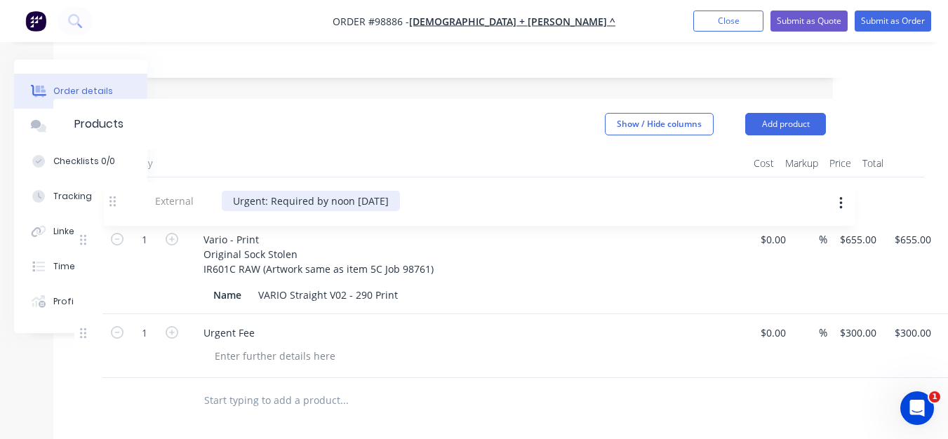
scroll to position [333, 114]
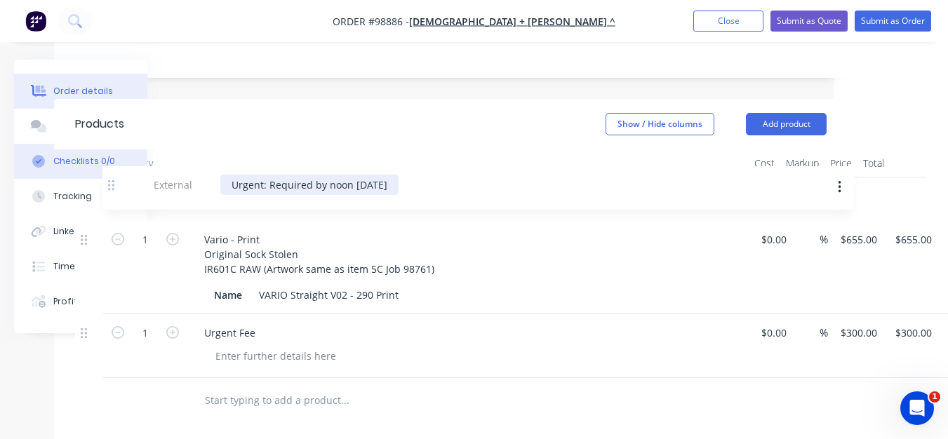
drag, startPoint x: 80, startPoint y: 334, endPoint x: 111, endPoint y: 177, distance: 159.4
click at [111, 177] on div "Order details Collaborate Checklists 0/0 Tracking Linked Orders Timeline Profit…" at bounding box center [374, 253] width 976 height 1055
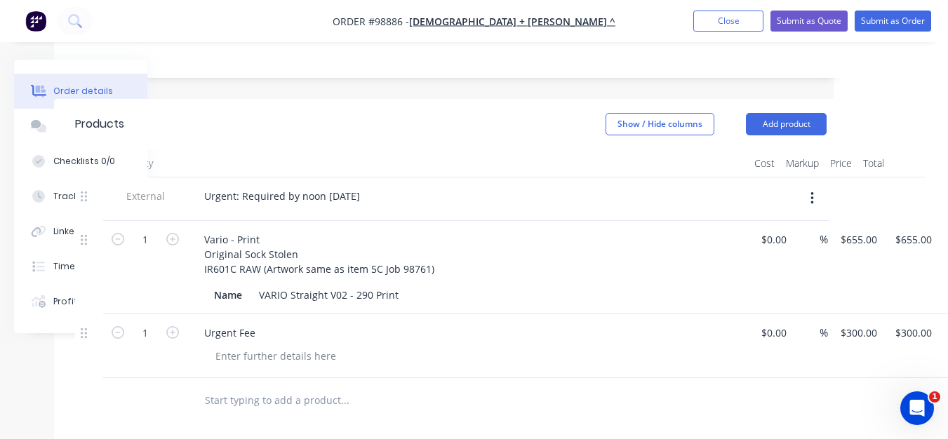
click at [229, 387] on input "text" at bounding box center [344, 401] width 281 height 28
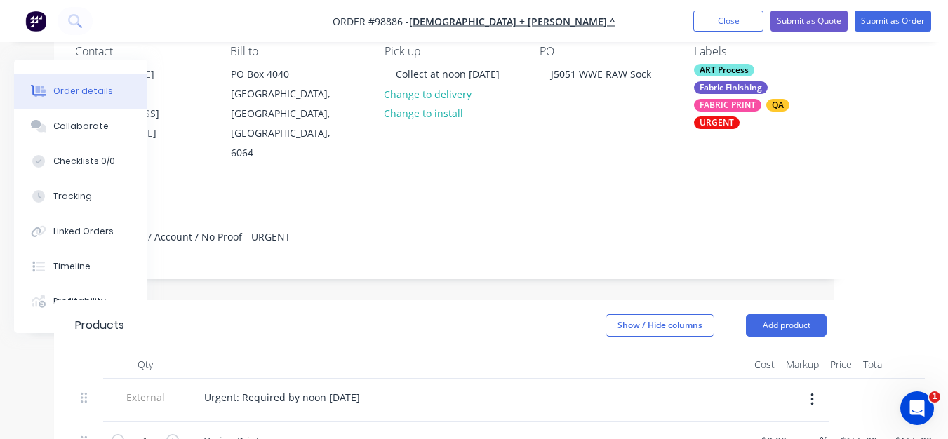
scroll to position [29, 114]
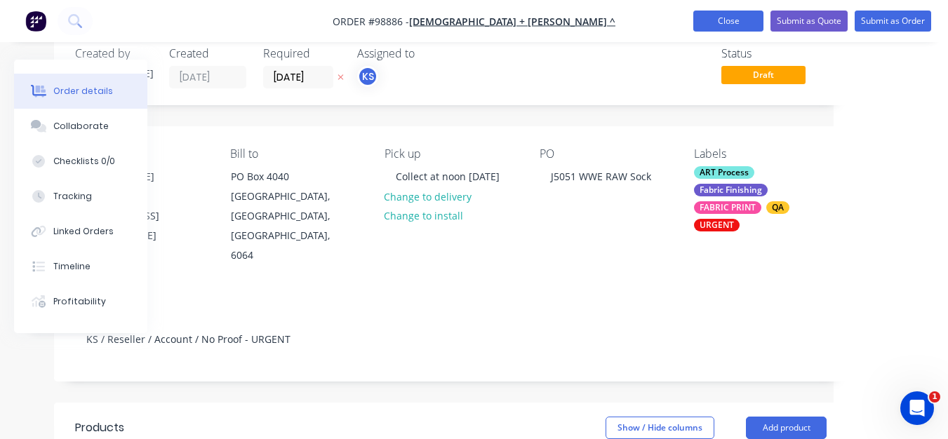
click at [751, 23] on button "Close" at bounding box center [728, 21] width 70 height 21
